Goal: Obtain resource: Download file/media

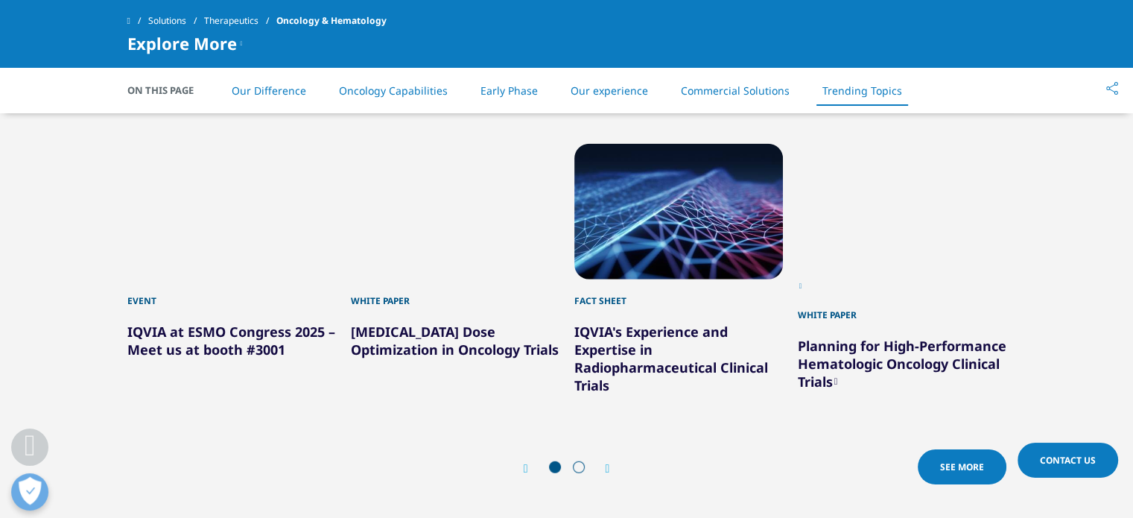
scroll to position [3939, 0]
click at [475, 322] on link "[MEDICAL_DATA] Dose Optimization in Oncology Trials" at bounding box center [455, 340] width 208 height 36
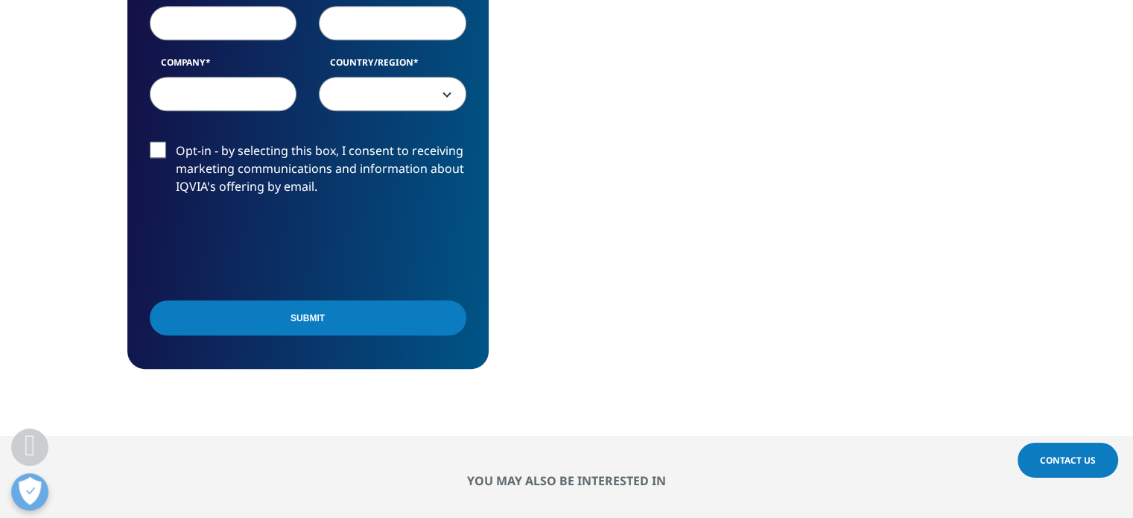
scroll to position [673, 0]
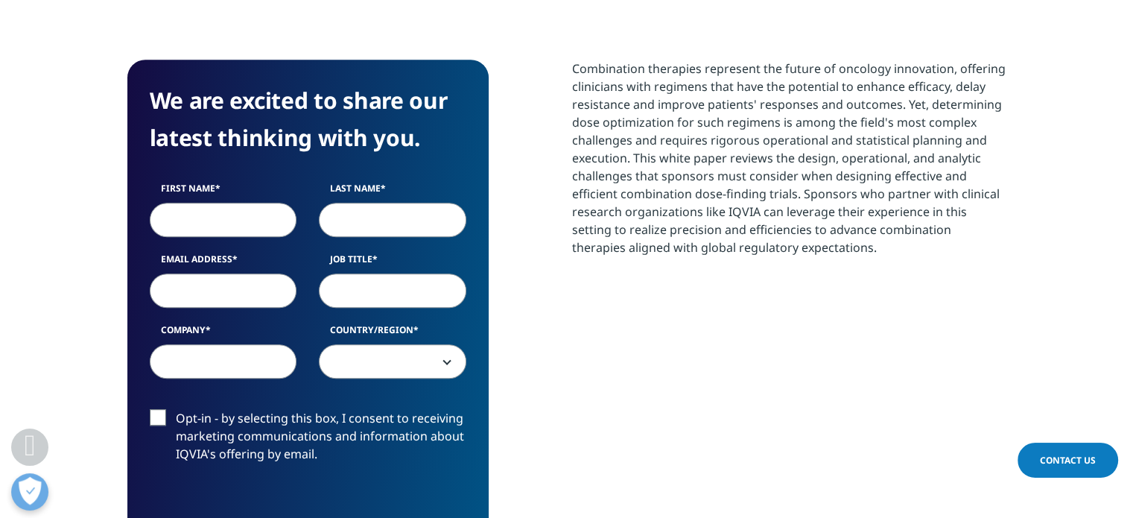
click at [249, 229] on input "First Name" at bounding box center [224, 220] width 148 height 34
type input "Brian"
type input "FitzSimmons"
type input "brianfitzsimmonsj@gmail.com"
select select "[GEOGRAPHIC_DATA]"
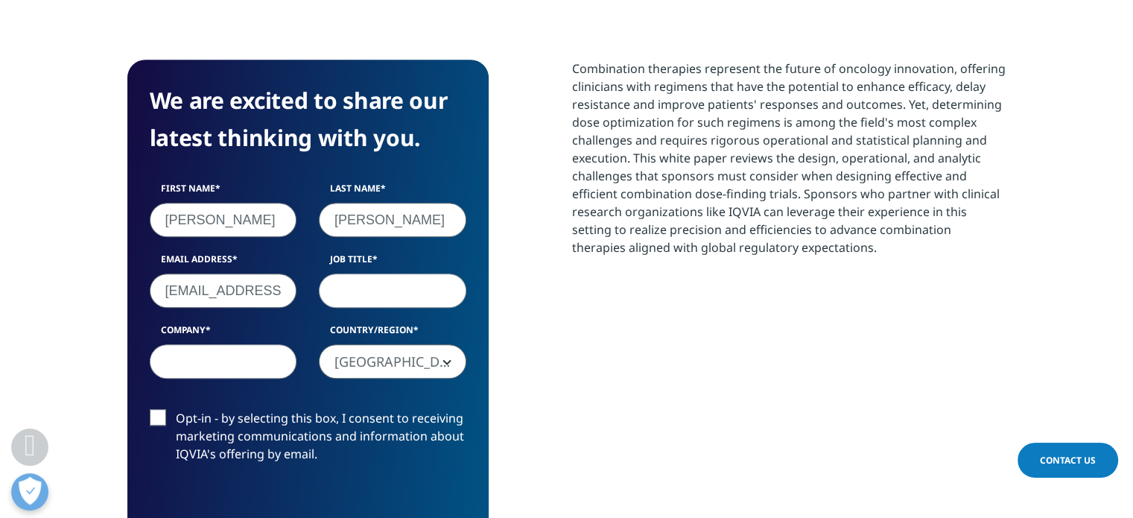
click at [384, 299] on input "Job Title" at bounding box center [393, 290] width 148 height 34
click at [197, 367] on input "Company" at bounding box center [224, 361] width 148 height 34
click at [364, 299] on input "Job Title" at bounding box center [393, 290] width 148 height 34
type input "CONSULTANT"
click at [203, 357] on input "Company" at bounding box center [224, 361] width 148 height 34
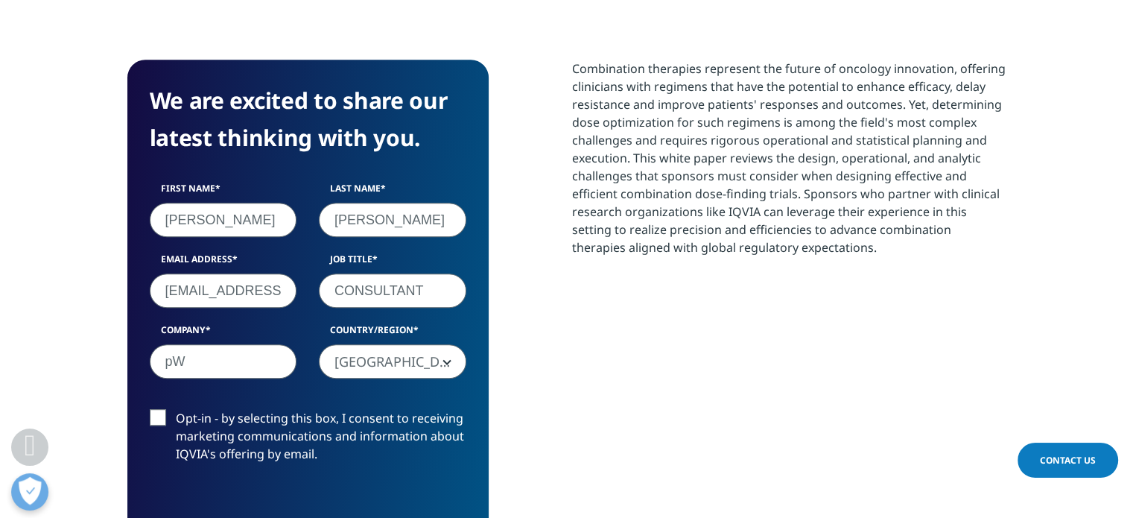
type input "p"
type input "PwC"
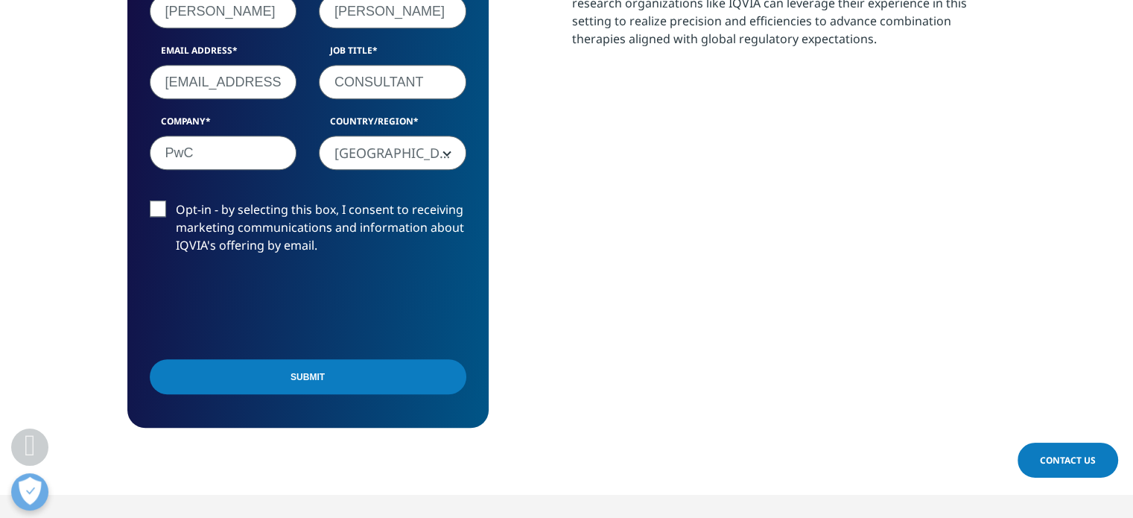
scroll to position [806, 0]
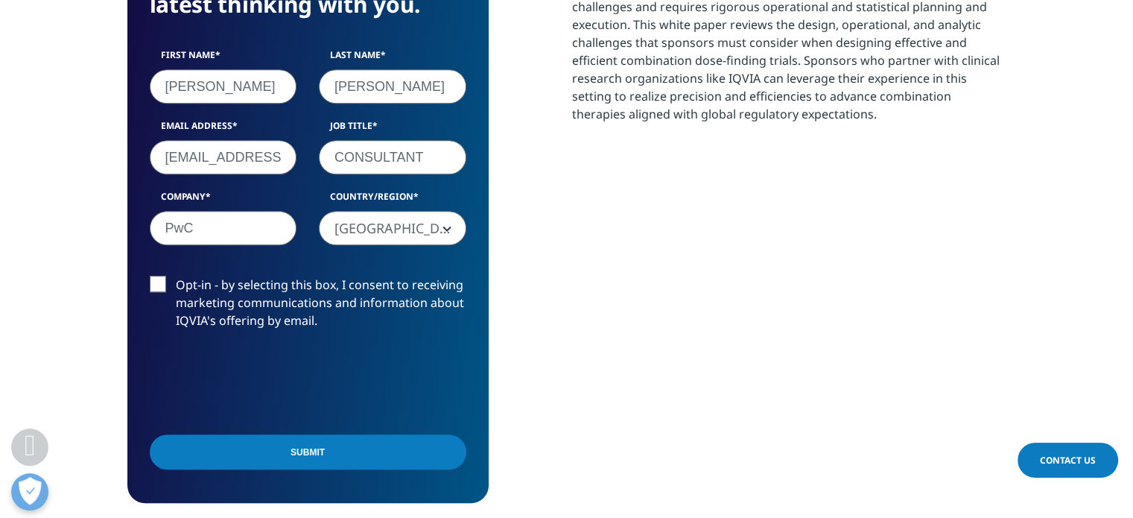
drag, startPoint x: 250, startPoint y: 234, endPoint x: 95, endPoint y: 238, distance: 155.7
click at [95, 238] on section "We are excited to share our latest thinking with you. First Name Brian Last Nam…" at bounding box center [566, 214] width 1133 height 711
drag, startPoint x: 443, startPoint y: 160, endPoint x: 291, endPoint y: 162, distance: 152.0
click at [291, 162] on div "First Name Brian Last Name FitzSimmons Email Address brianfitzsimmonsj@gmail.co…" at bounding box center [308, 154] width 339 height 212
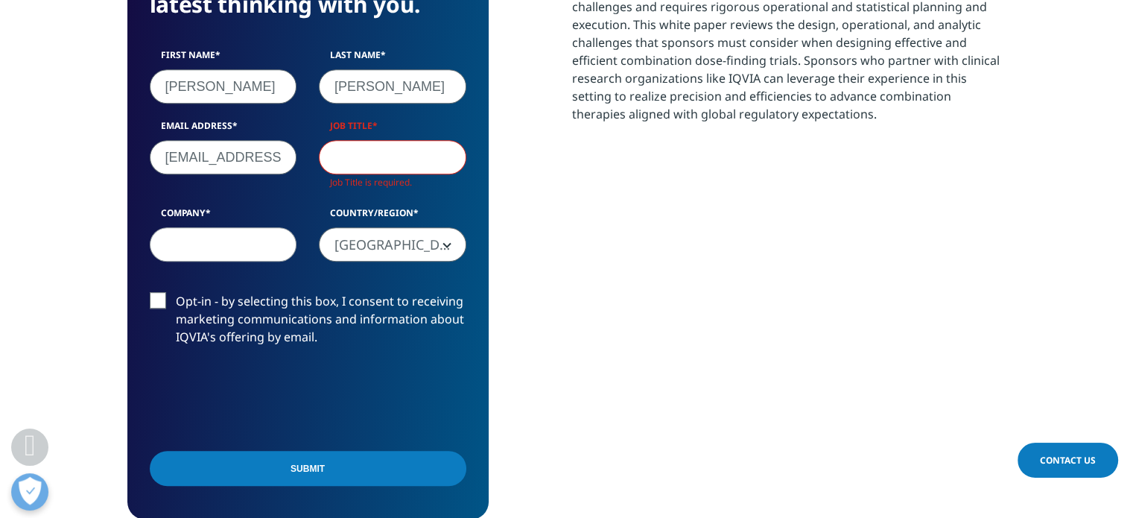
scroll to position [593, 879]
click at [400, 165] on input "Job Title" at bounding box center [393, 157] width 148 height 34
drag, startPoint x: 168, startPoint y: 154, endPoint x: 641, endPoint y: 175, distance: 473.5
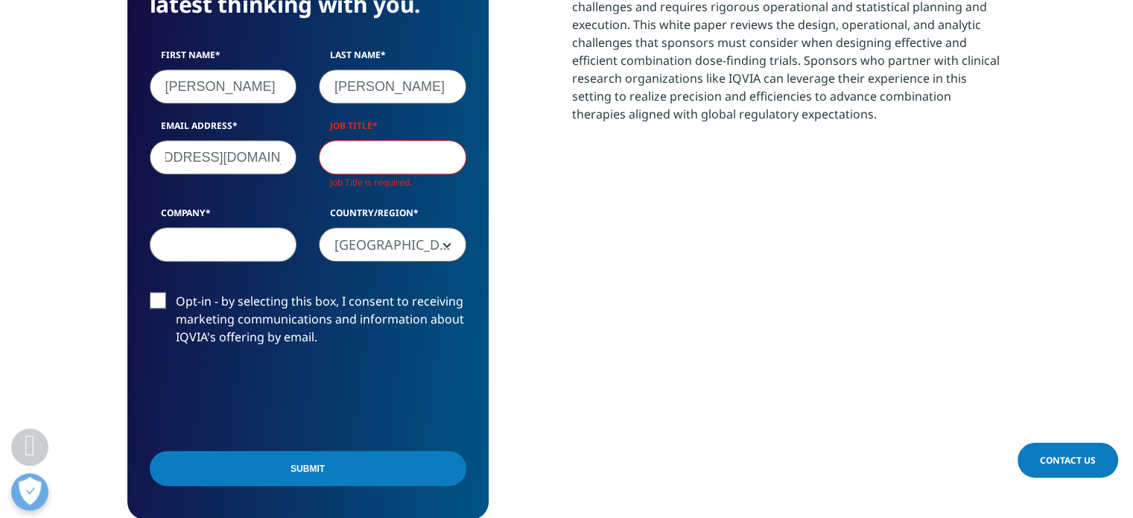
click at [641, 175] on div "We are excited to share our latest thinking with you. First Name Brian Last Nam…" at bounding box center [566, 222] width 879 height 593
click at [242, 158] on input "Email Address" at bounding box center [224, 157] width 148 height 34
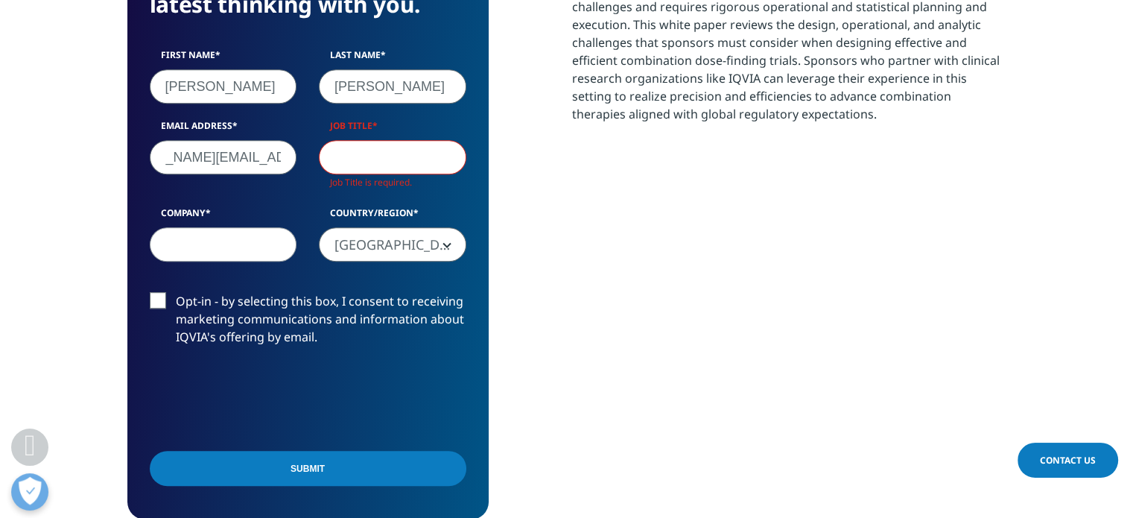
type input "susanne_wiecek@bcbsil.com"
click at [395, 157] on input "Job Title" at bounding box center [393, 157] width 148 height 34
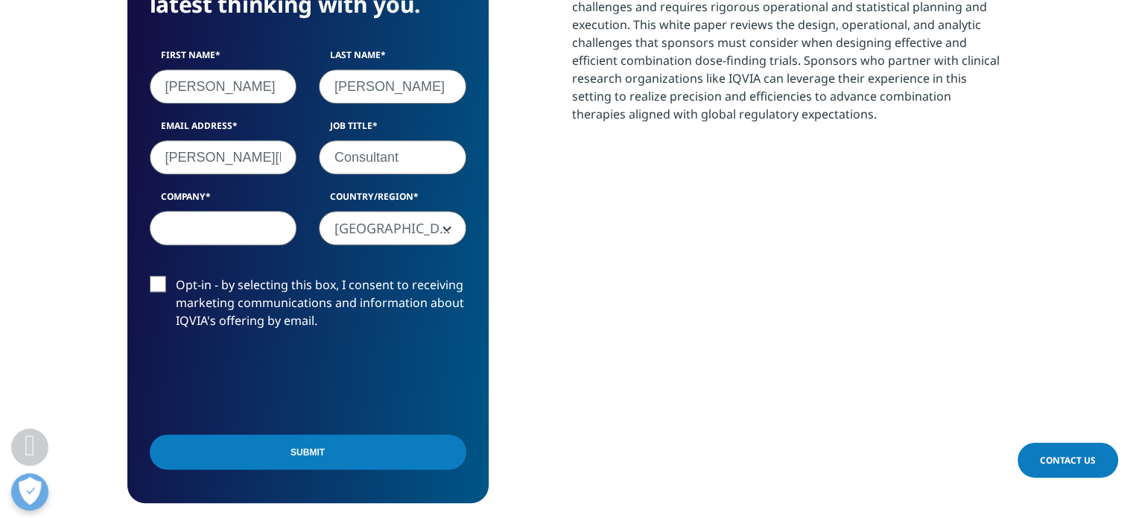
type input "Consultant"
click at [232, 235] on input "Company" at bounding box center [224, 228] width 148 height 34
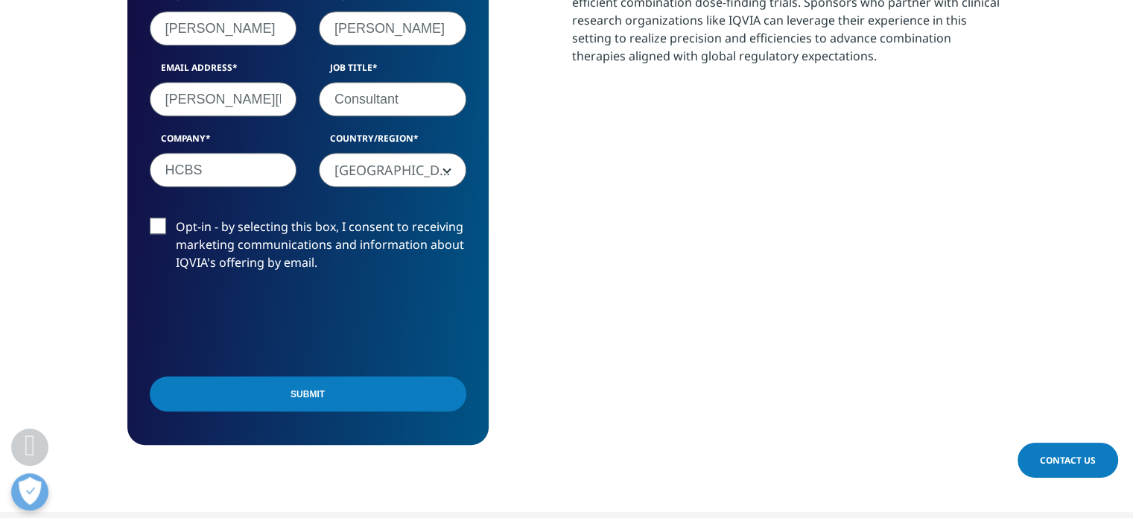
scroll to position [864, 0]
type input "HCBS"
click at [310, 381] on input "Submit" at bounding box center [308, 393] width 317 height 35
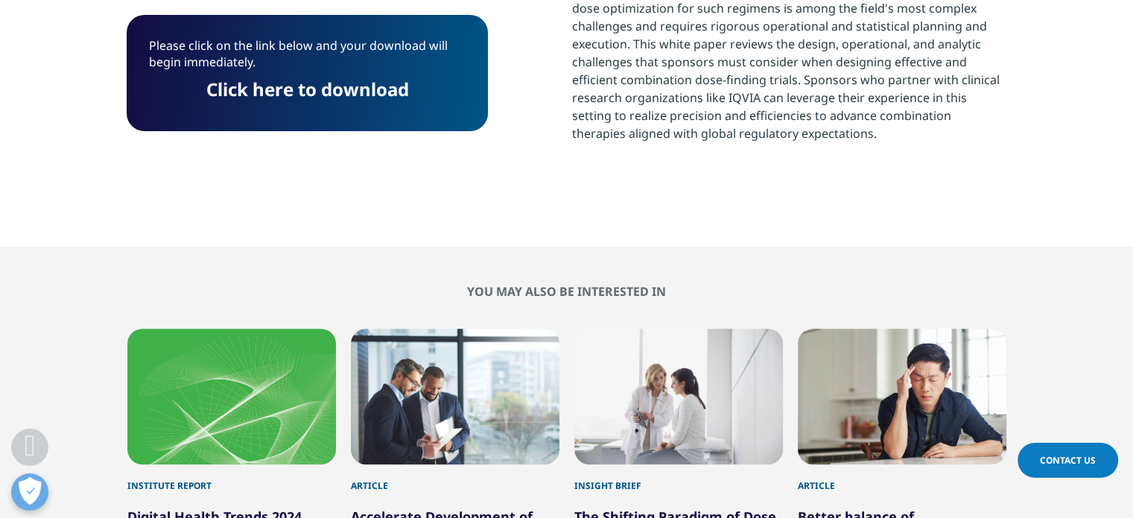
scroll to position [7, 7]
click at [246, 87] on link "Click here to download" at bounding box center [307, 89] width 203 height 25
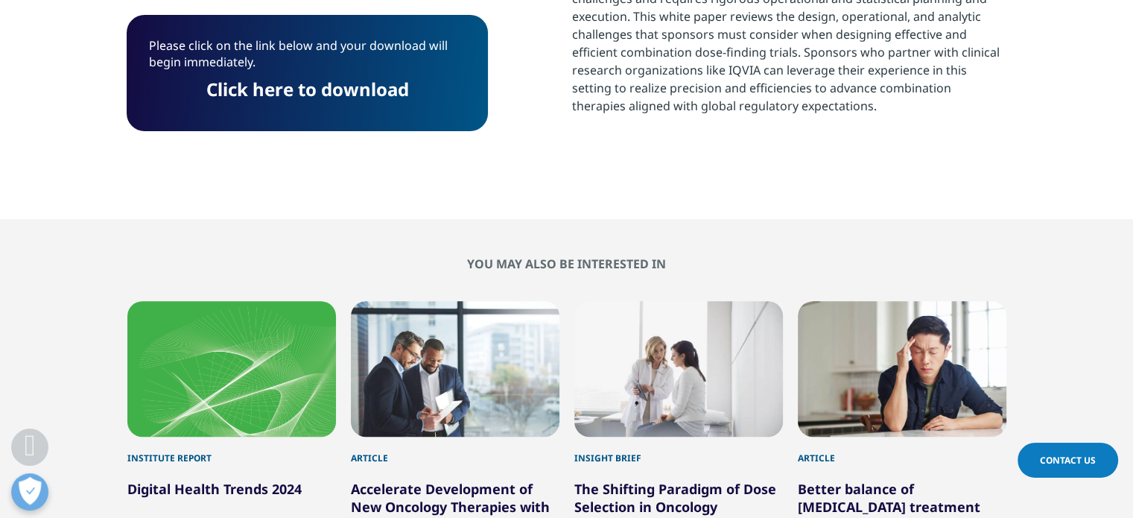
scroll to position [816, 0]
